Goal: Task Accomplishment & Management: Manage account settings

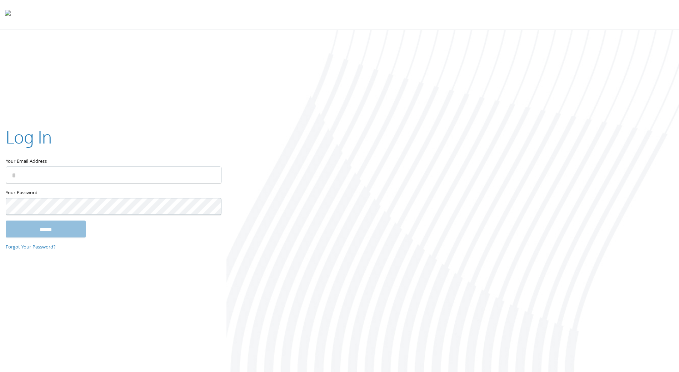
type input "**********"
click at [59, 228] on input "******" at bounding box center [46, 229] width 80 height 17
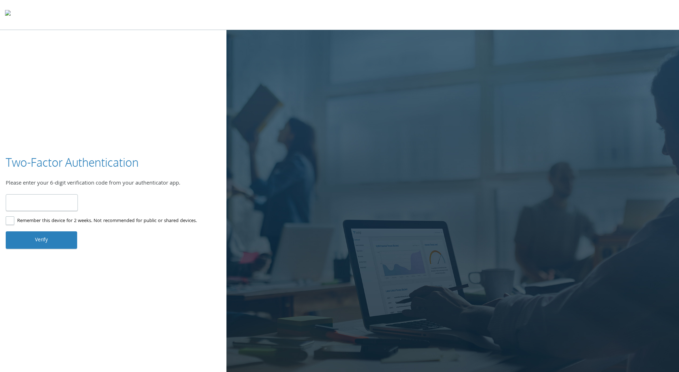
type input "******"
